Goal: Check status: Check status

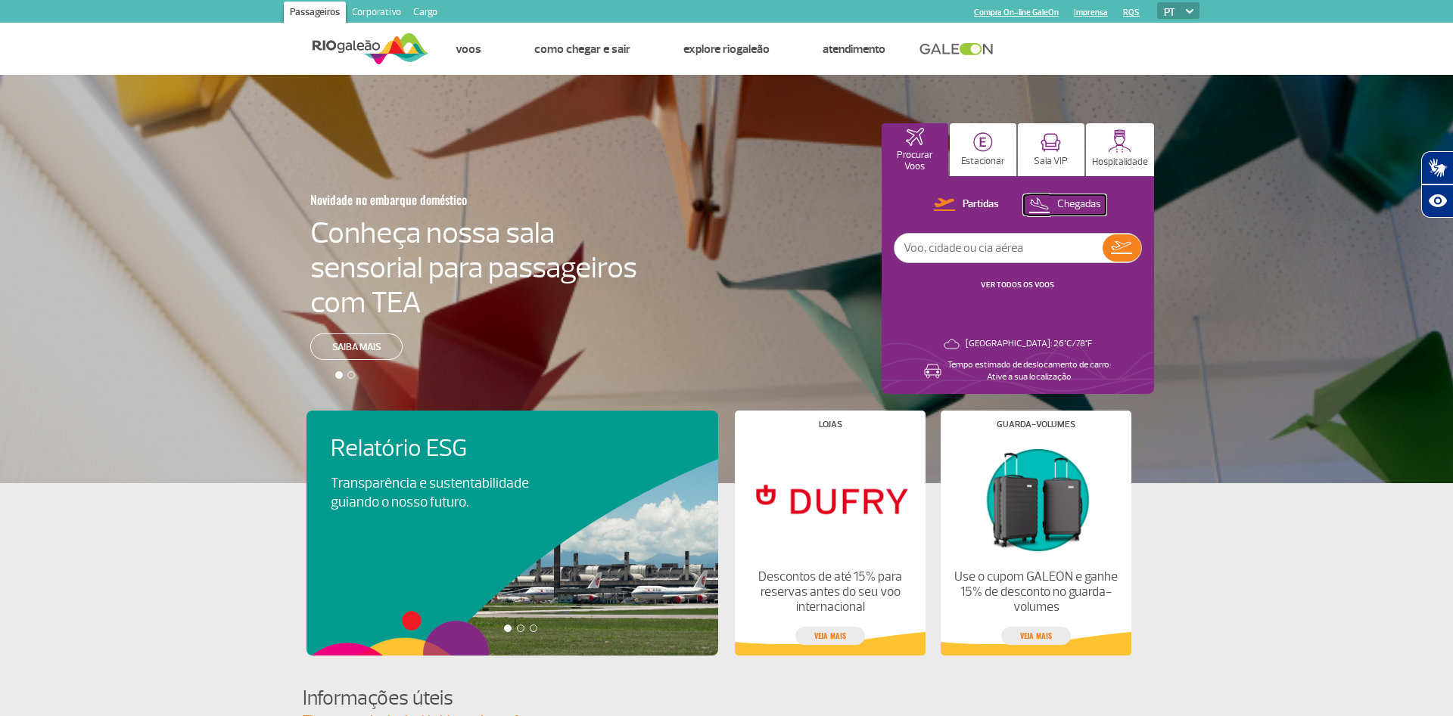
click at [1091, 204] on p "Chegadas" at bounding box center [1079, 204] width 44 height 14
click at [951, 244] on input "text" at bounding box center [998, 248] width 208 height 29
type input "[GEOGRAPHIC_DATA]"
click at [1017, 281] on link "VER TODOS OS VOOS" at bounding box center [1016, 285] width 73 height 10
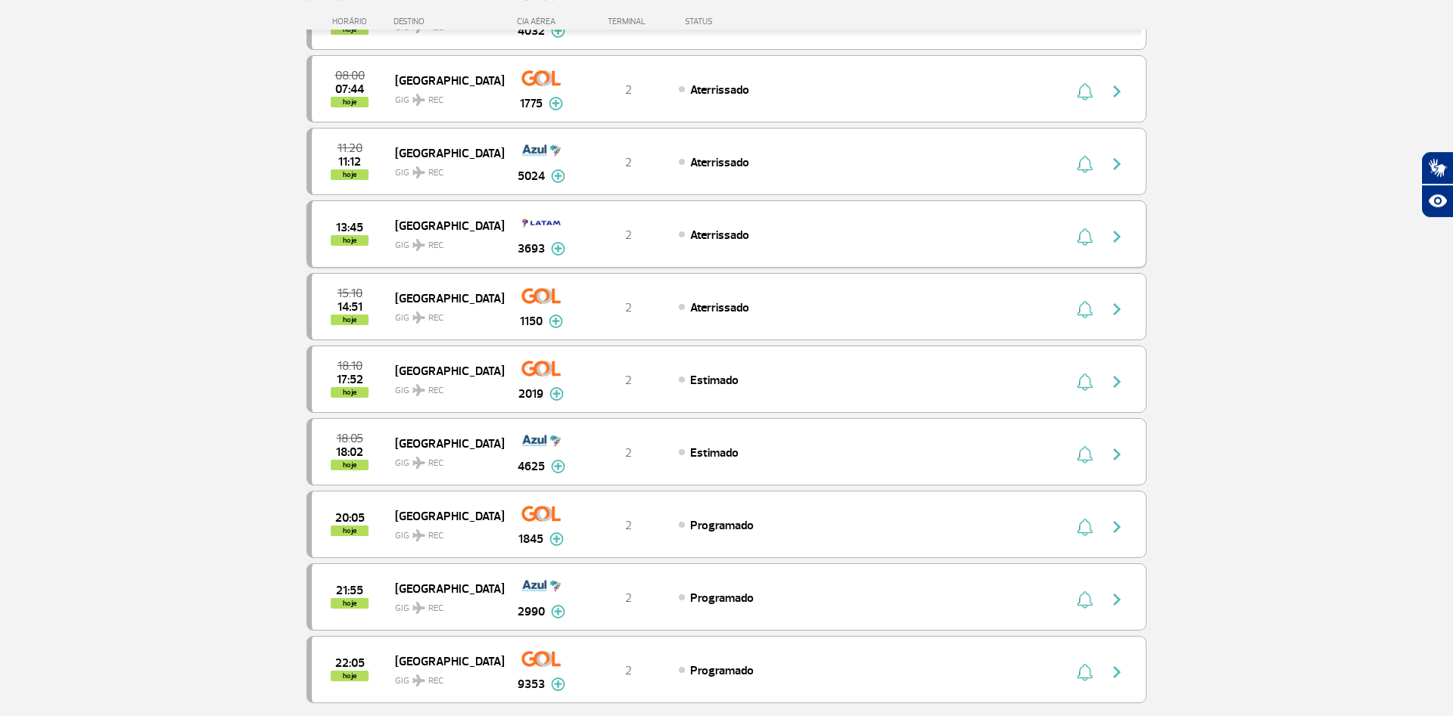
scroll to position [309, 0]
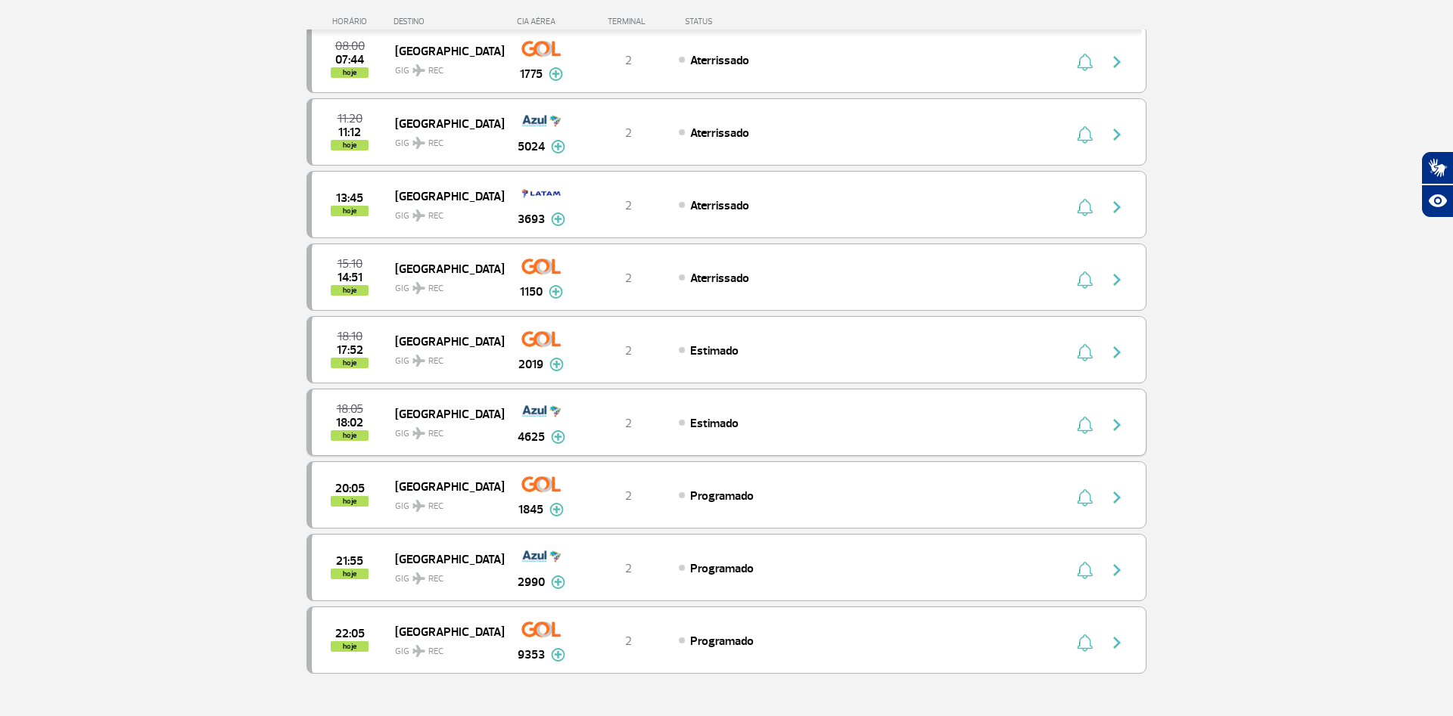
click at [564, 439] on img at bounding box center [558, 437] width 14 height 14
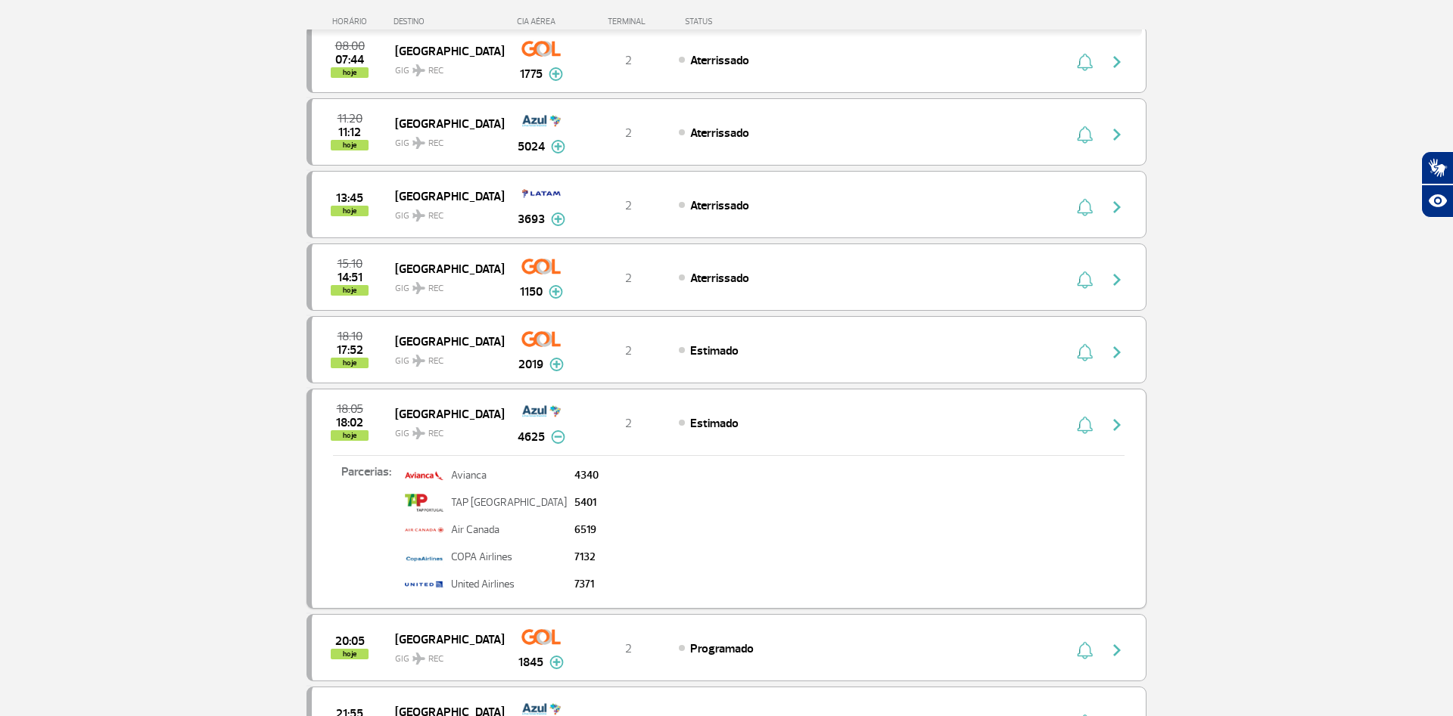
click at [553, 439] on img at bounding box center [558, 437] width 14 height 14
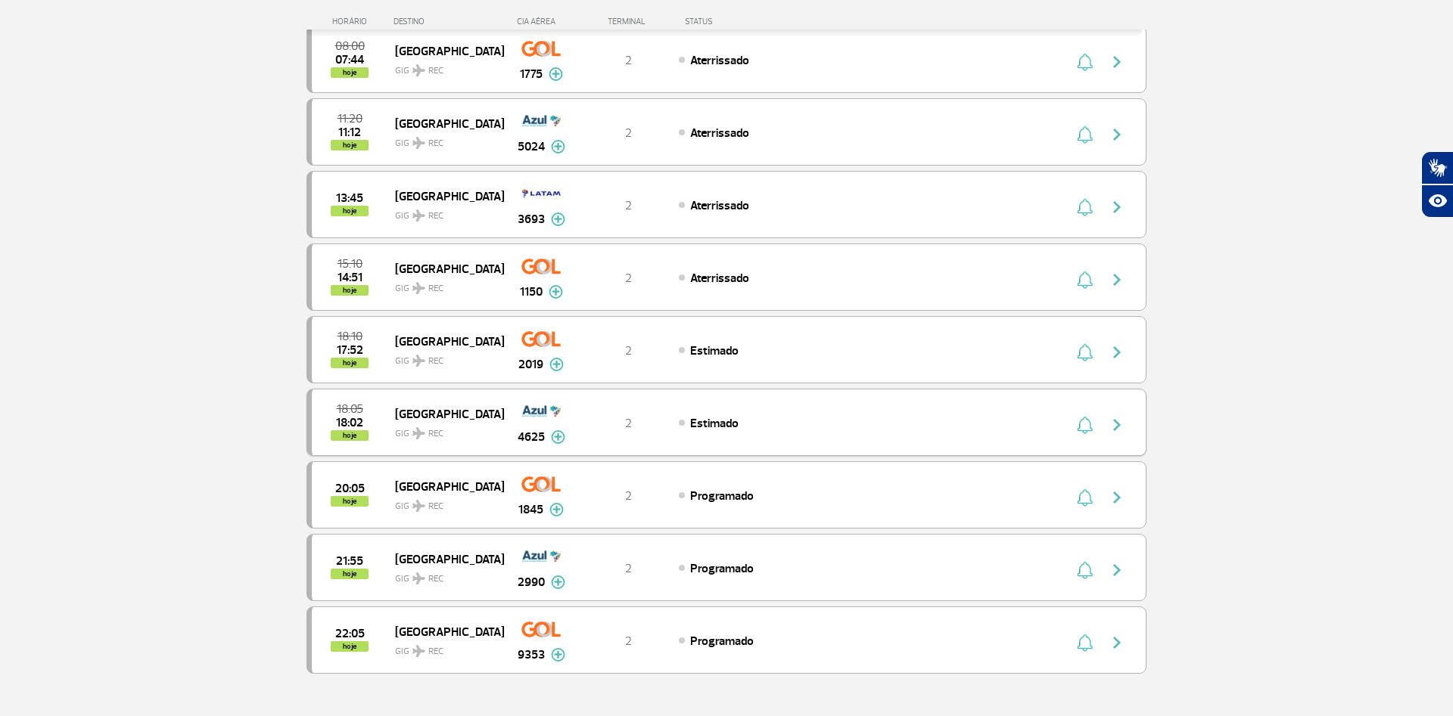
click at [1120, 424] on img "button" at bounding box center [1117, 425] width 18 height 18
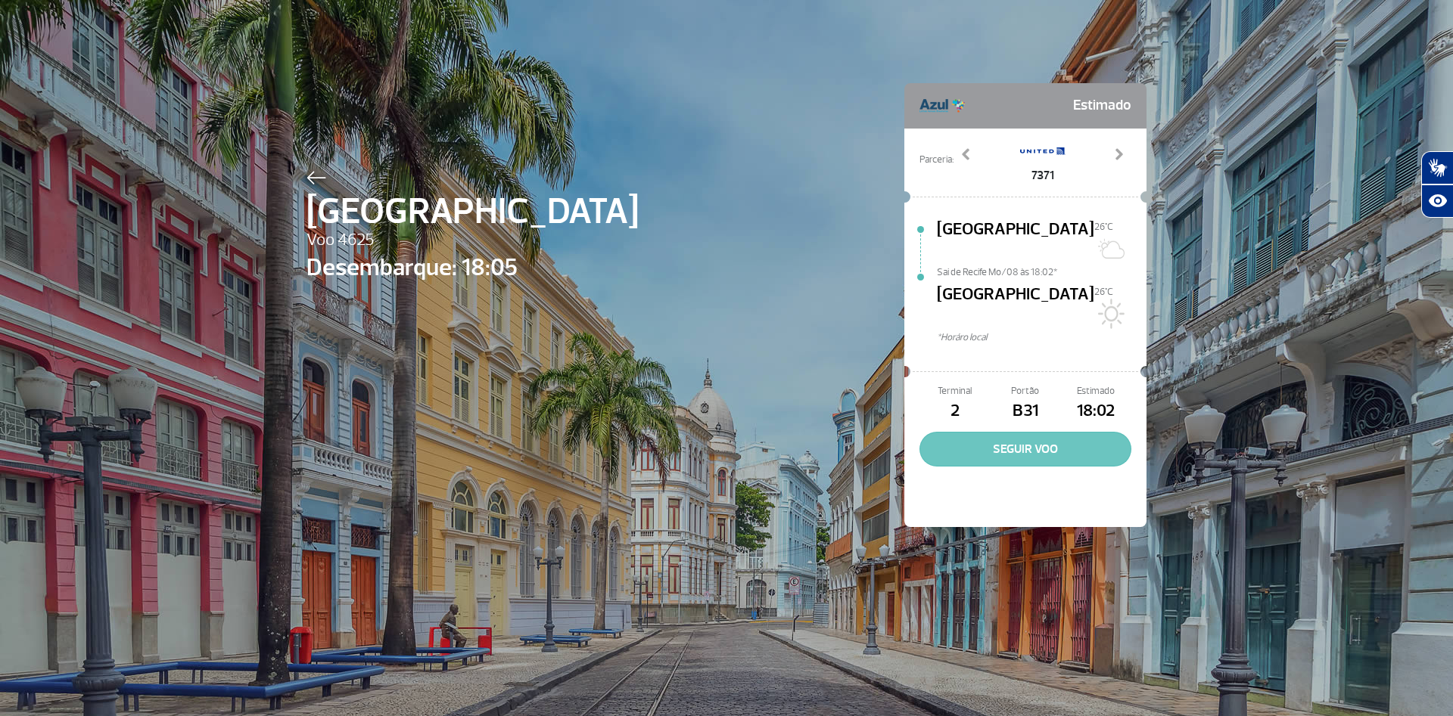
click at [1040, 432] on button "SEGUIR VOO" at bounding box center [1025, 449] width 212 height 35
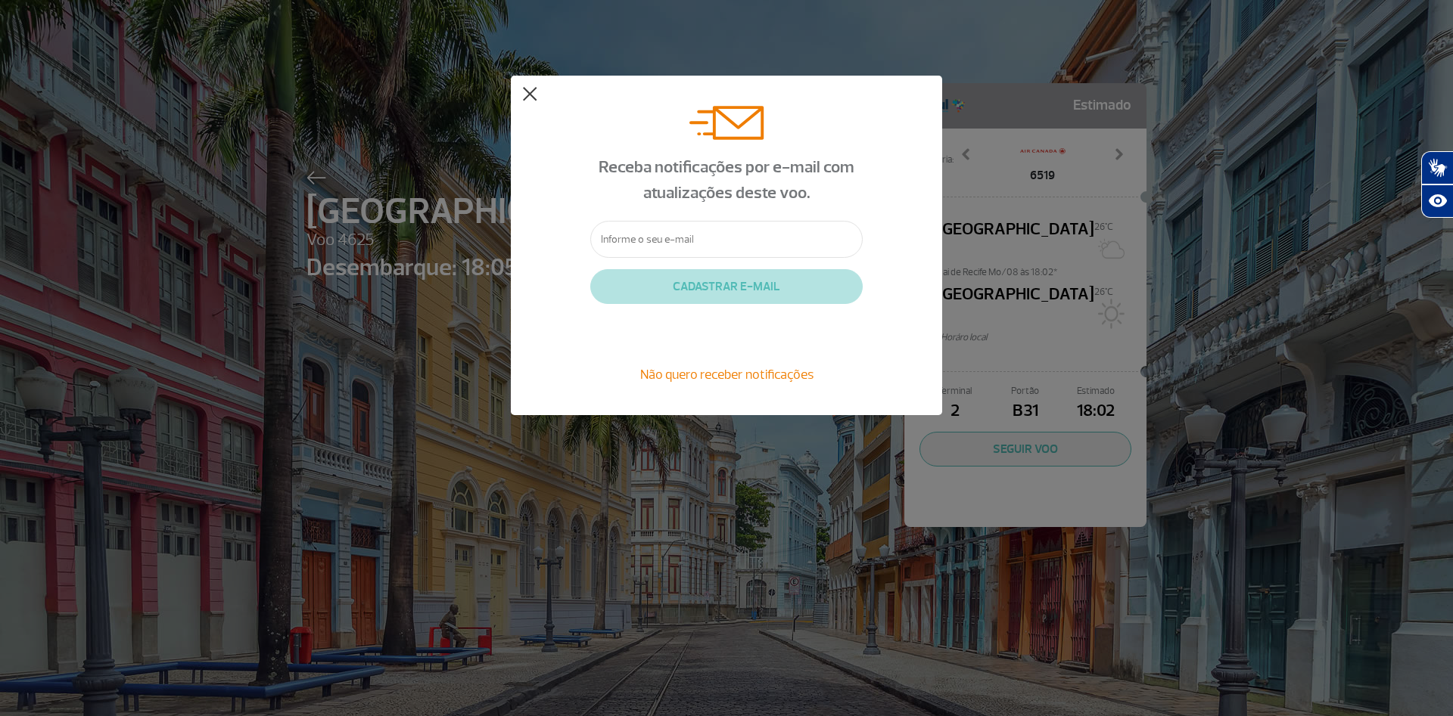
click at [527, 89] on button at bounding box center [529, 94] width 15 height 15
